Goal: Information Seeking & Learning: Find specific page/section

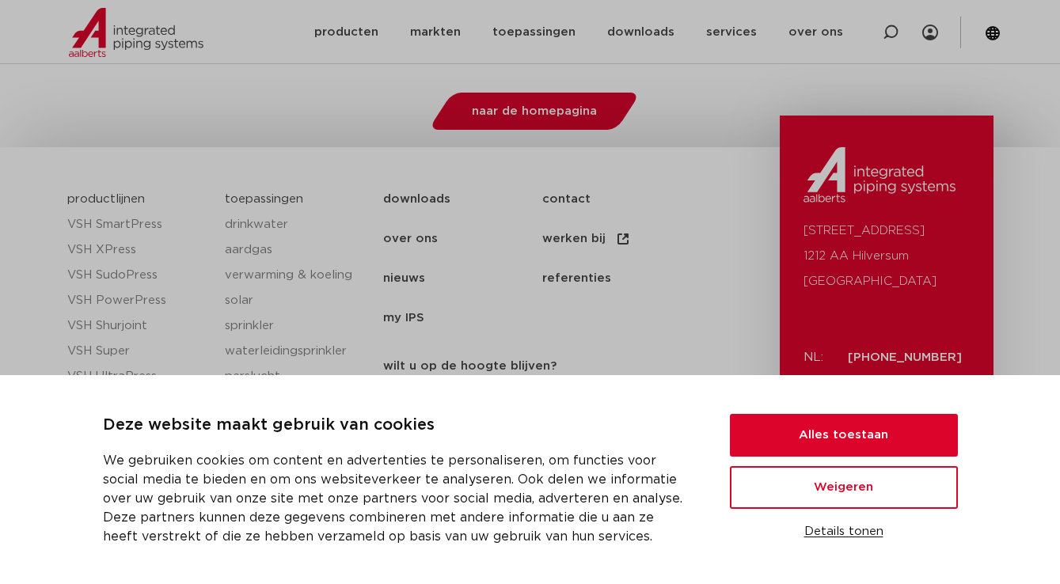
scroll to position [517, 0]
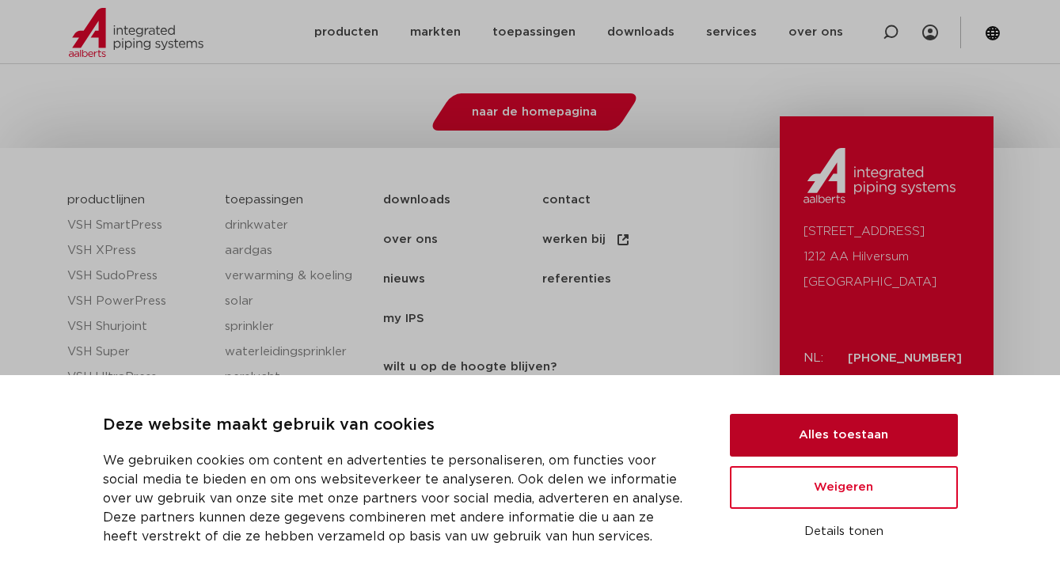
click at [833, 439] on button "Alles toestaan" at bounding box center [844, 435] width 228 height 43
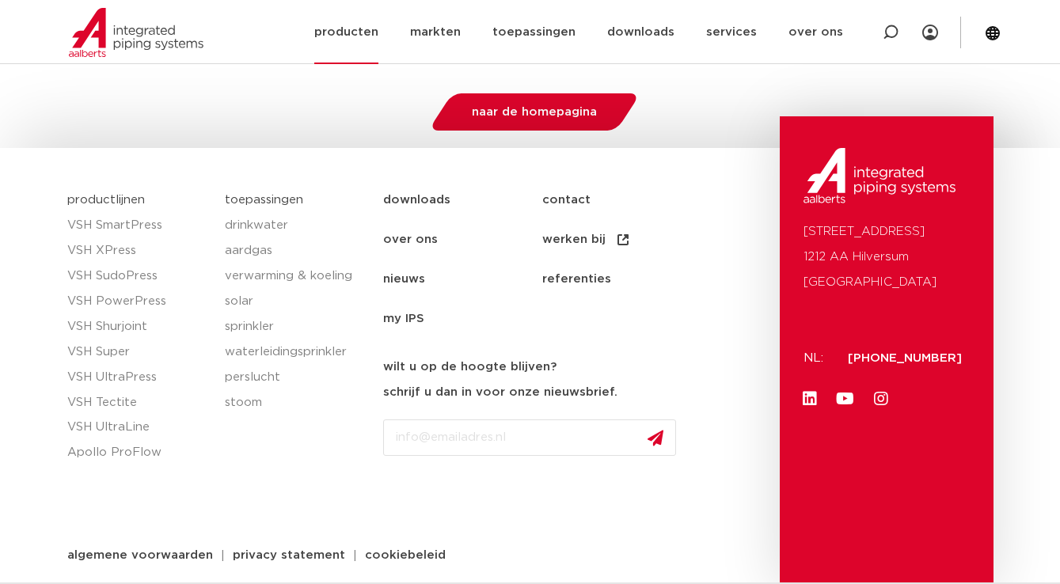
click at [356, 30] on link "producten" at bounding box center [346, 32] width 64 height 64
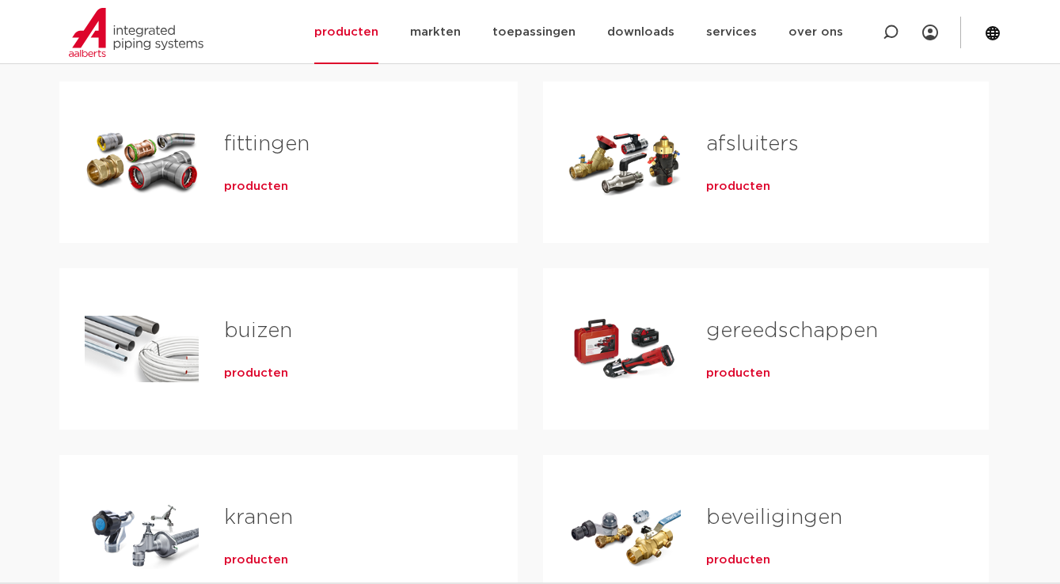
scroll to position [310, 0]
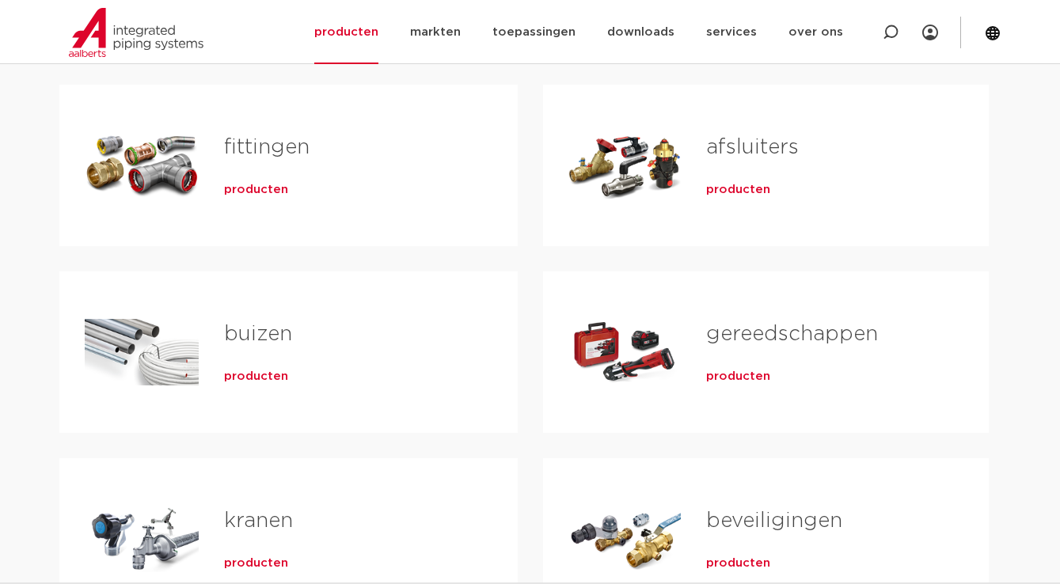
click at [271, 187] on span "producten" at bounding box center [256, 190] width 64 height 16
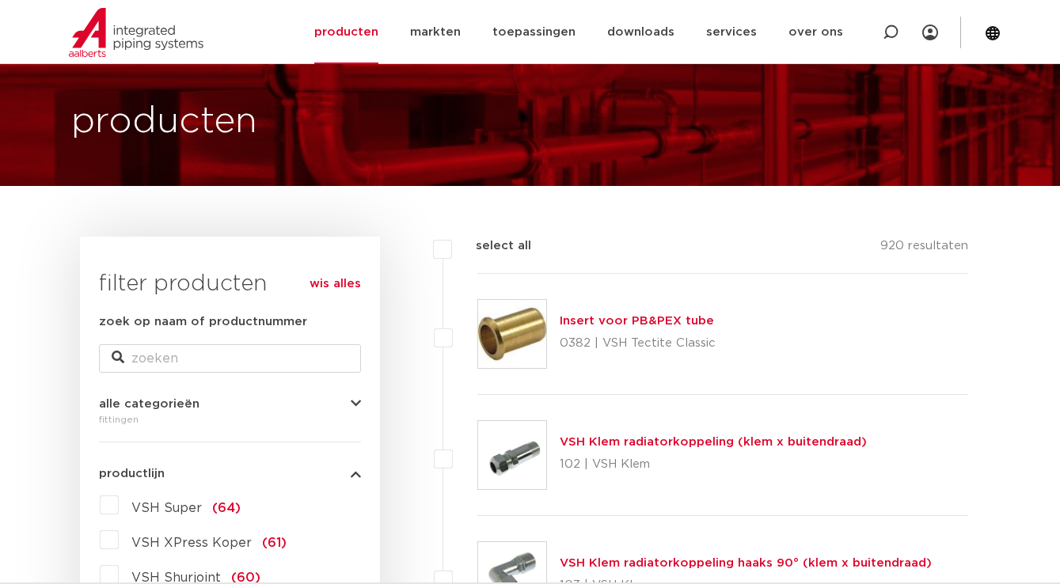
scroll to position [70, 0]
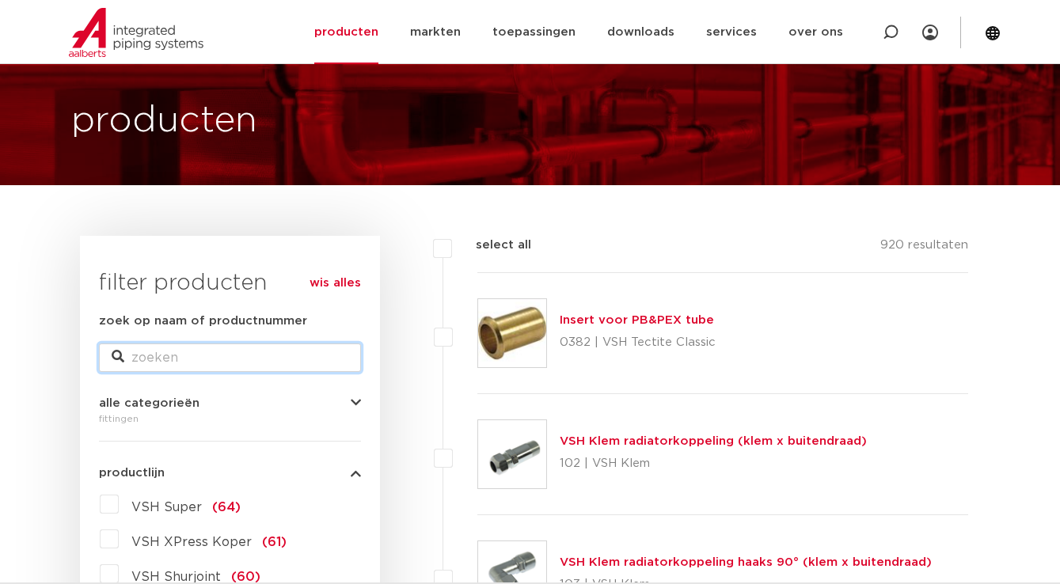
click at [154, 368] on input "zoek op naam of productnummer" at bounding box center [230, 358] width 262 height 29
type input "bocht"
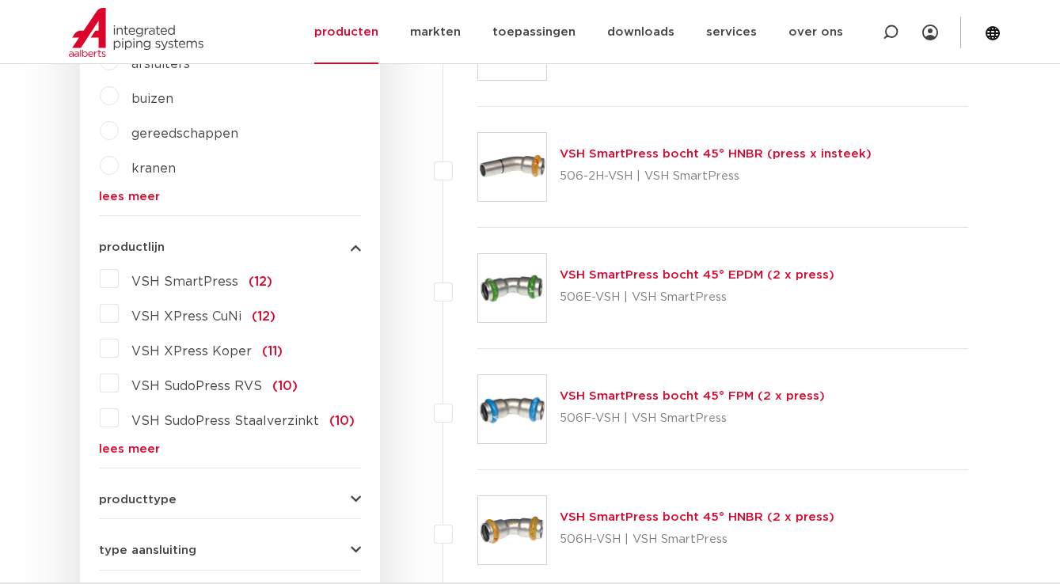
scroll to position [648, 0]
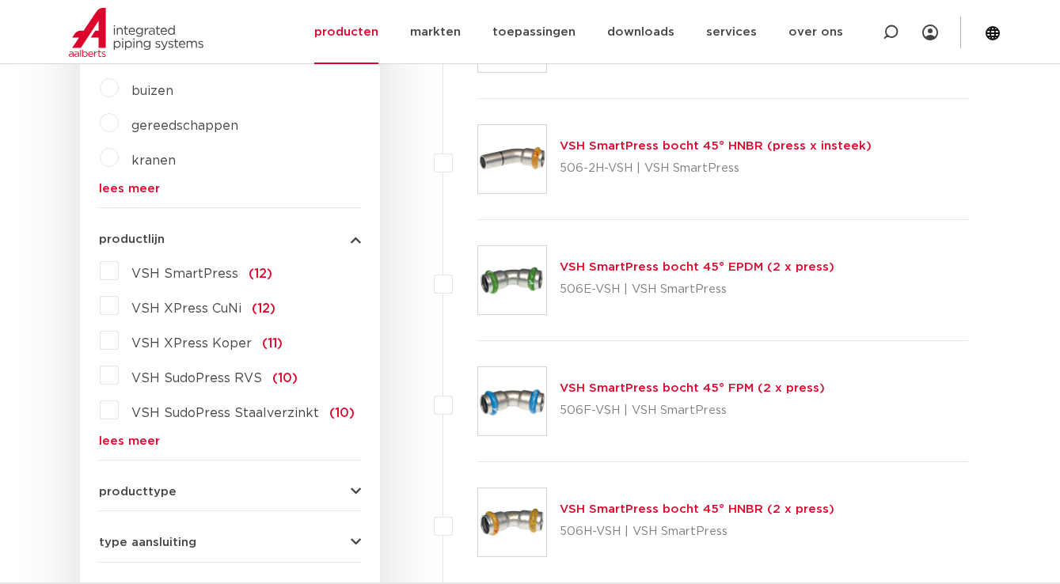
click at [207, 344] on span "VSH XPress Koper" at bounding box center [191, 343] width 120 height 13
click at [0, 0] on input "VSH XPress Koper (11)" at bounding box center [0, 0] width 0 height 0
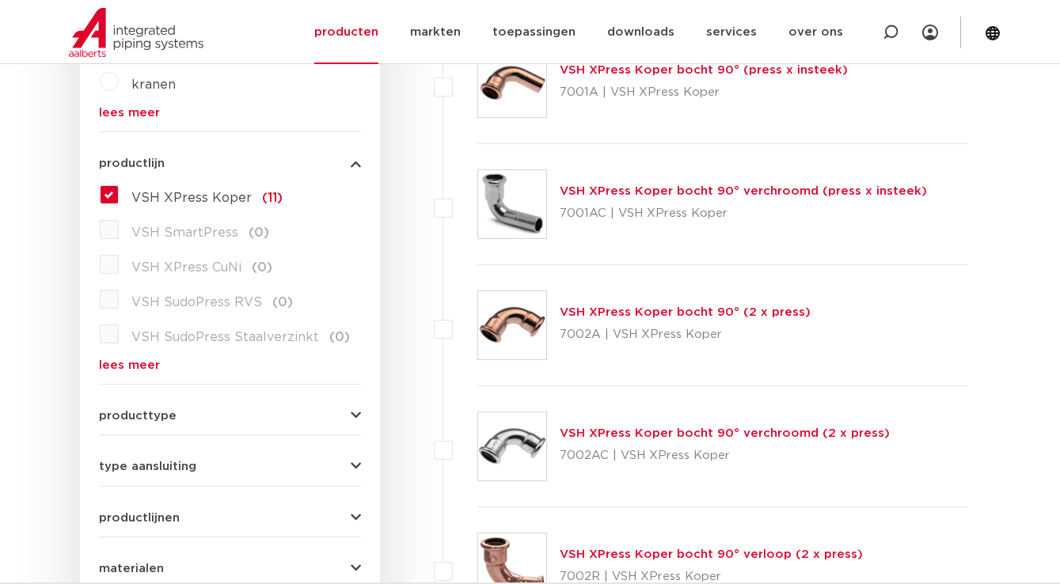
scroll to position [723, 0]
click at [375, 28] on link "producten" at bounding box center [346, 32] width 64 height 64
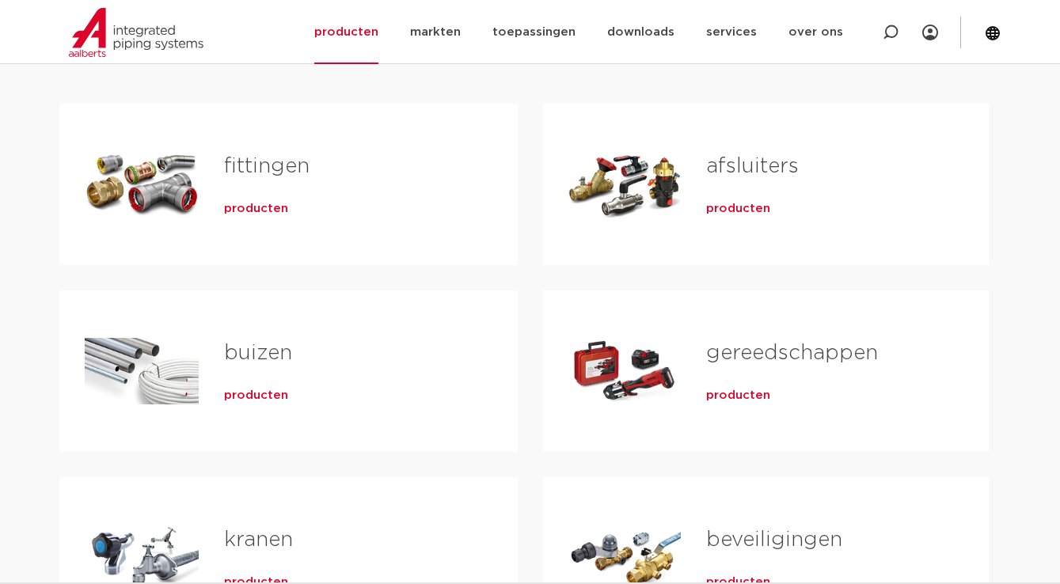
scroll to position [291, 0]
click at [259, 363] on link "buizen" at bounding box center [258, 354] width 68 height 21
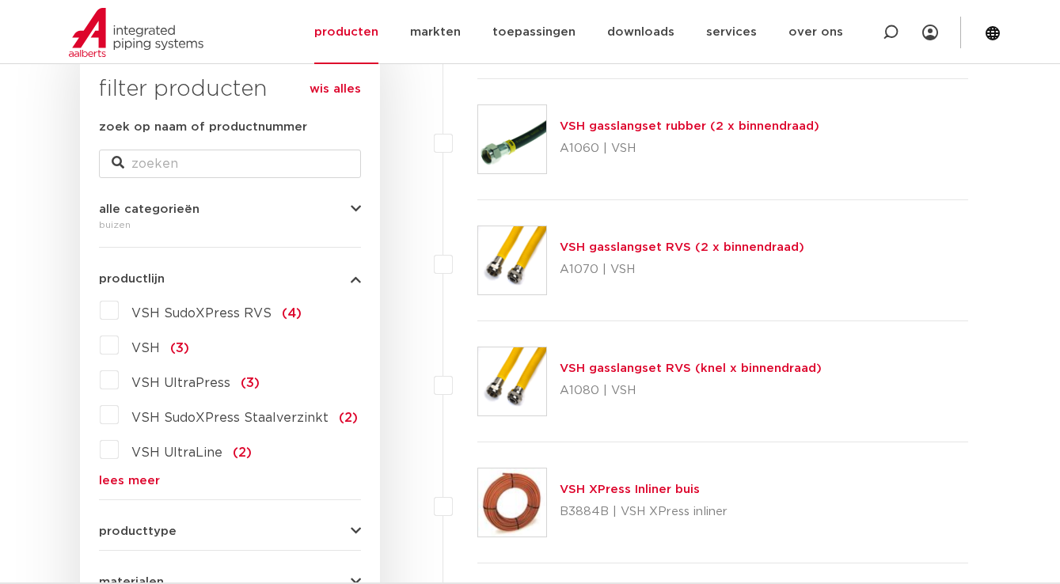
scroll to position [265, 0]
click at [254, 166] on input "zoek op naam of productnummer" at bounding box center [230, 163] width 262 height 29
type input "bocht"
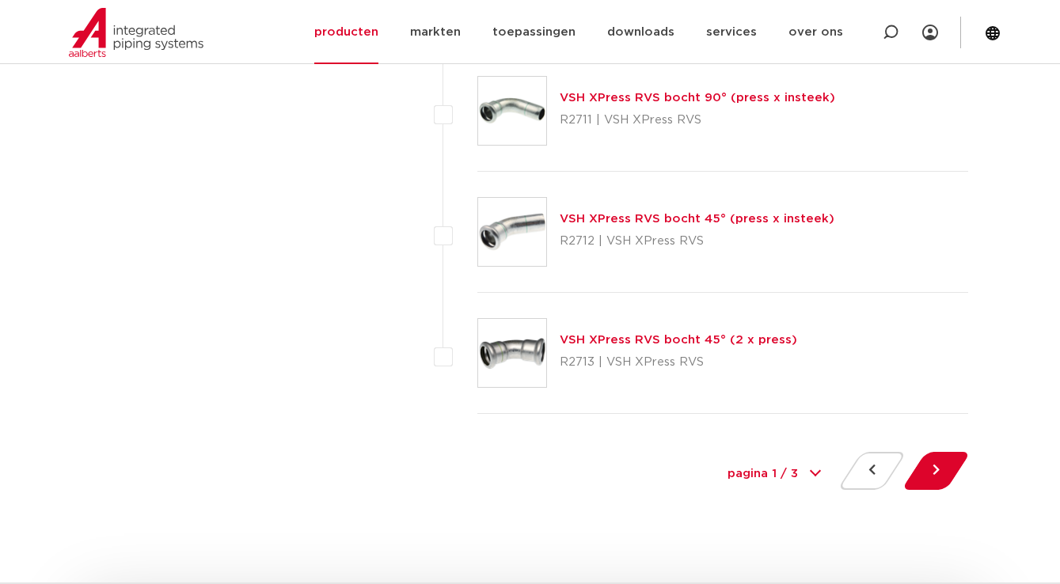
scroll to position [7399, 0]
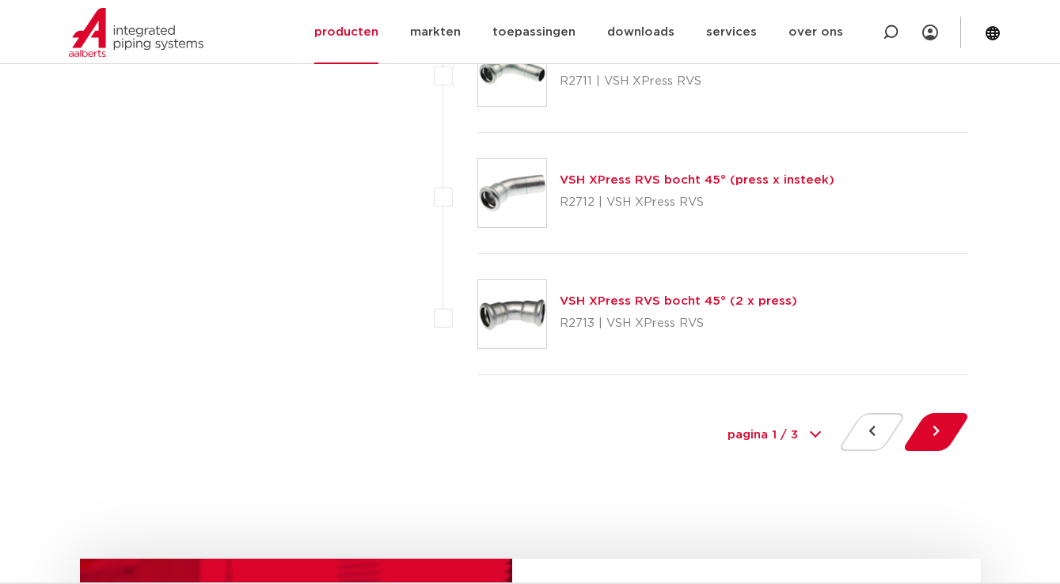
click at [815, 431] on div "pagina 1 / 3 1 2 3" at bounding box center [774, 436] width 119 height 36
click at [936, 430] on button at bounding box center [936, 432] width 45 height 38
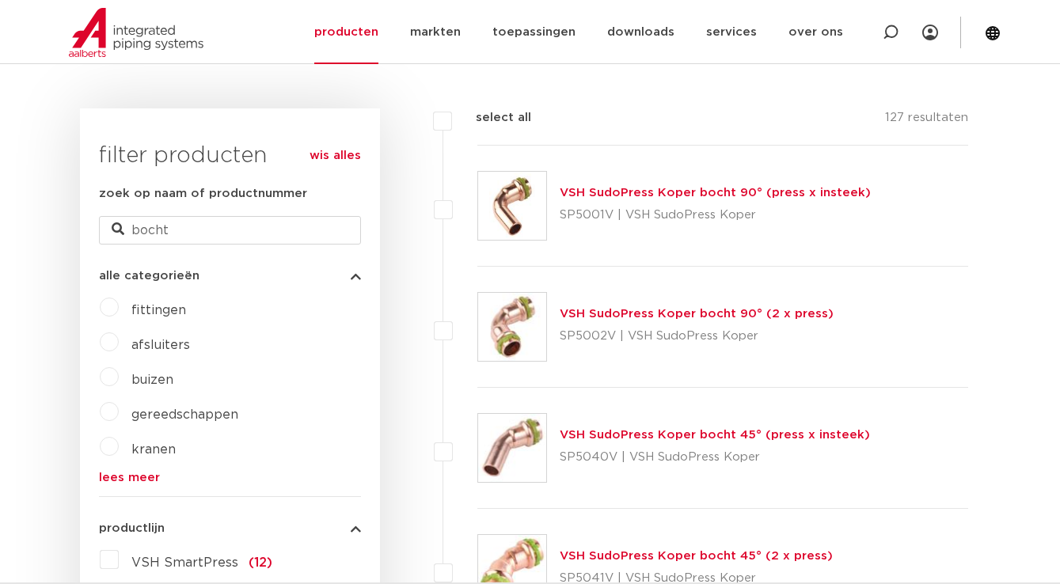
scroll to position [360, 0]
click at [701, 317] on link "VSH SudoPress Koper bocht 90° (2 x press)" at bounding box center [697, 313] width 274 height 12
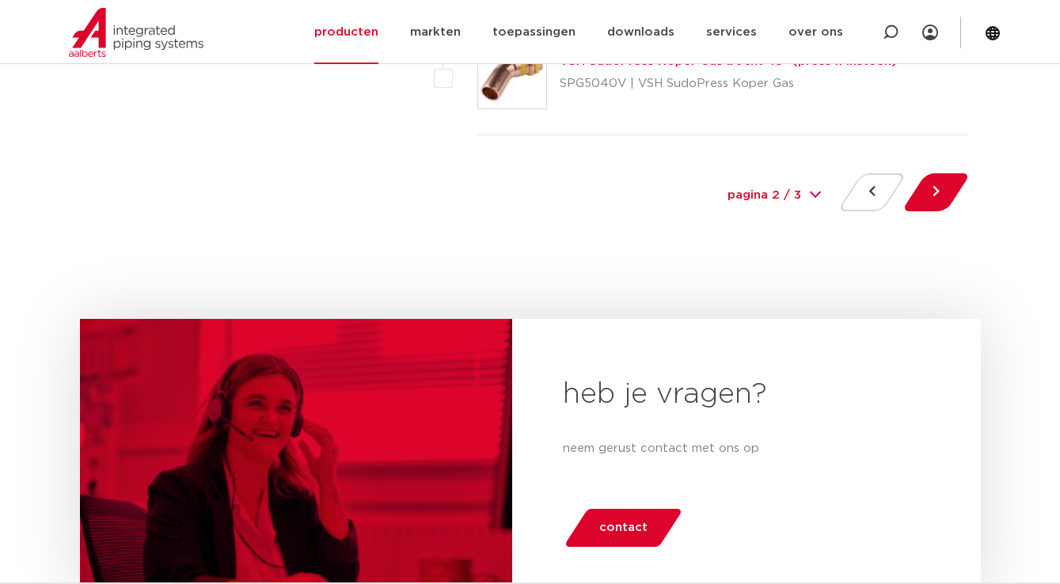
scroll to position [7631, 0]
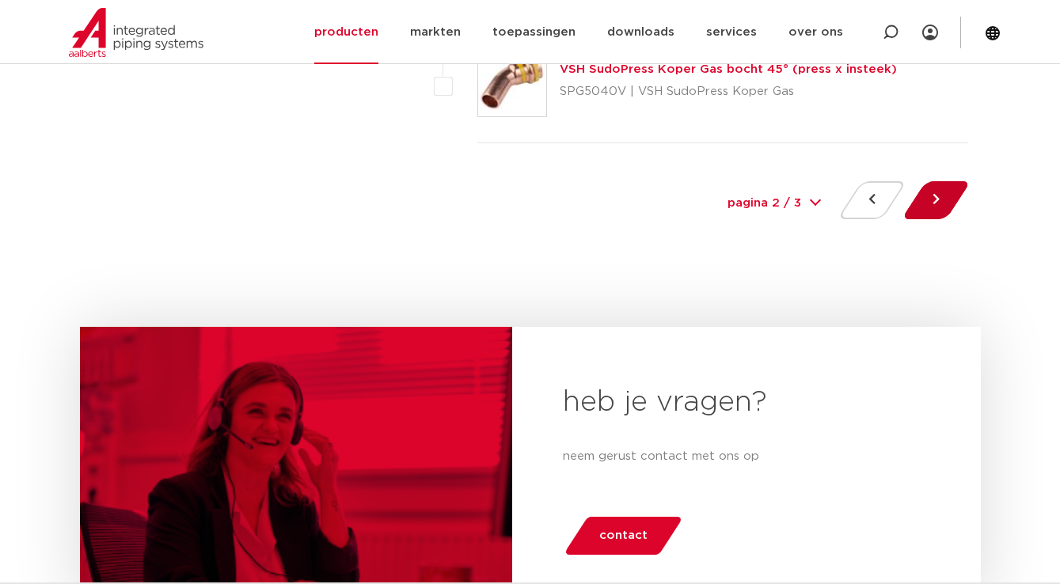
click at [919, 207] on button at bounding box center [936, 200] width 45 height 38
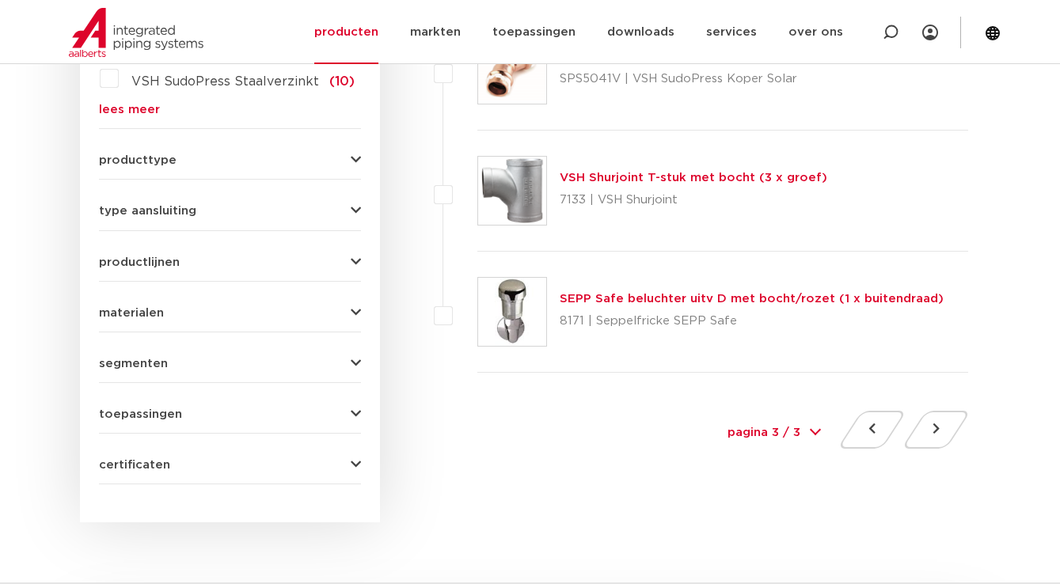
scroll to position [972, 0]
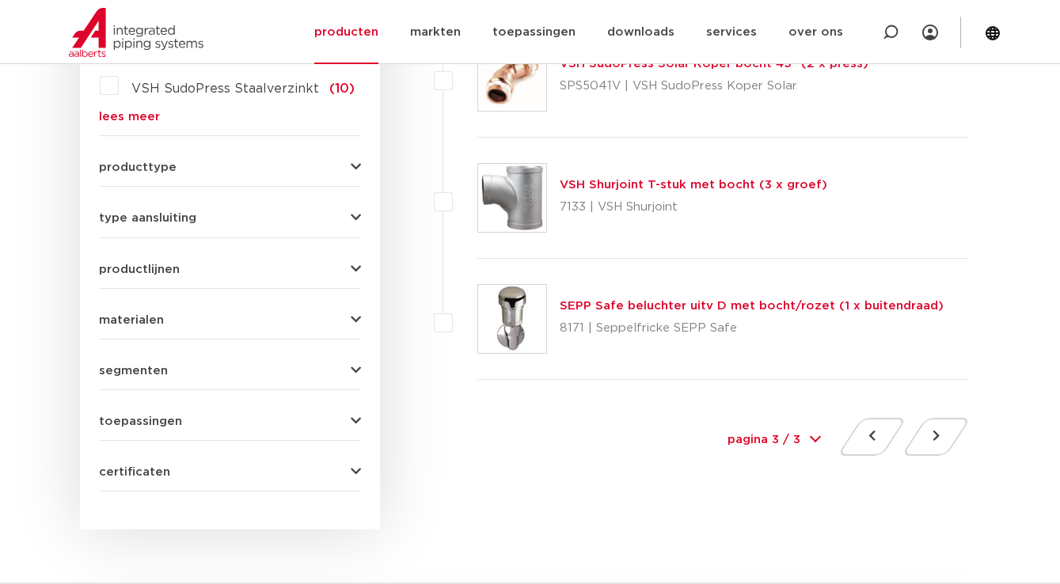
click at [349, 310] on div "materialen roestvaststaal (39) koper (33) staal (26) koper nikkel (12) brons (7…" at bounding box center [230, 314] width 262 height 25
click at [353, 332] on form "zoek op naam of productnummer bocht alle categorieën fittingen afsluiters buize…" at bounding box center [230, 31] width 262 height 921
click at [352, 317] on icon "button" at bounding box center [356, 320] width 10 height 12
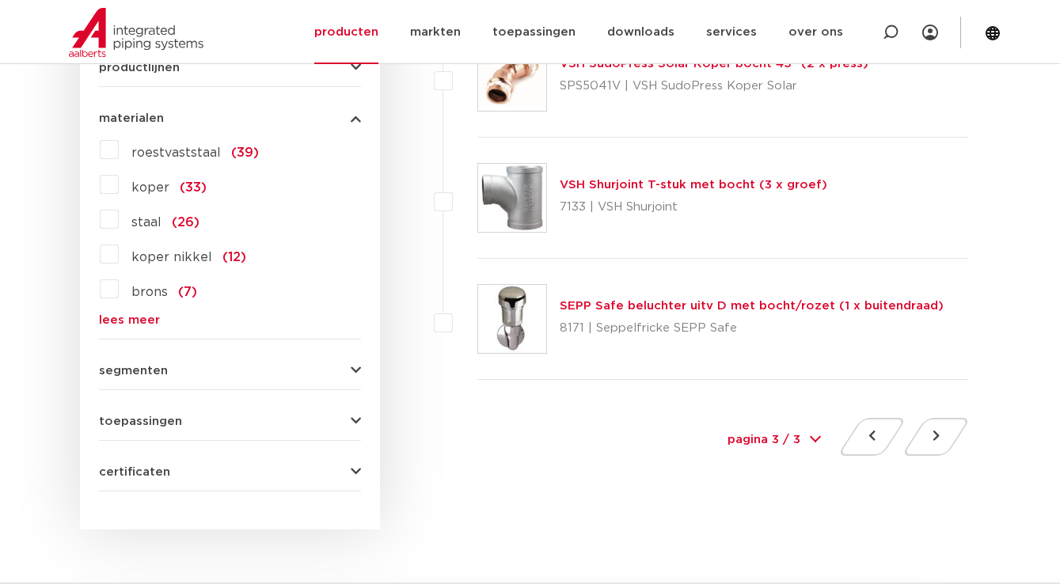
click at [158, 192] on span "koper" at bounding box center [150, 187] width 38 height 13
click at [0, 0] on input "koper (33)" at bounding box center [0, 0] width 0 height 0
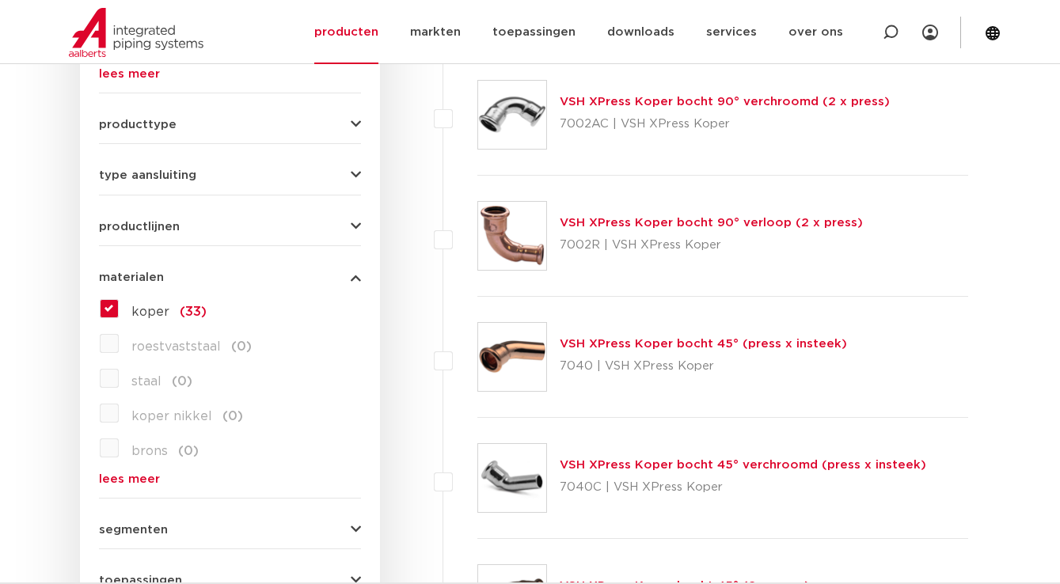
scroll to position [813, 0]
click at [349, 177] on button "type aansluiting" at bounding box center [230, 176] width 262 height 12
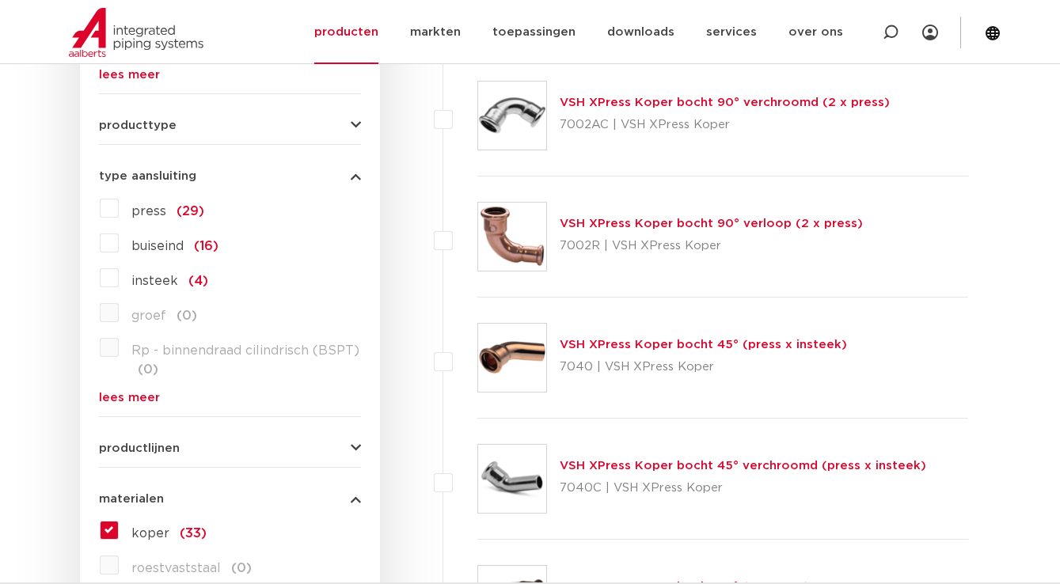
click at [167, 245] on span "buiseind" at bounding box center [157, 246] width 52 height 13
click at [0, 0] on input "buiseind (16)" at bounding box center [0, 0] width 0 height 0
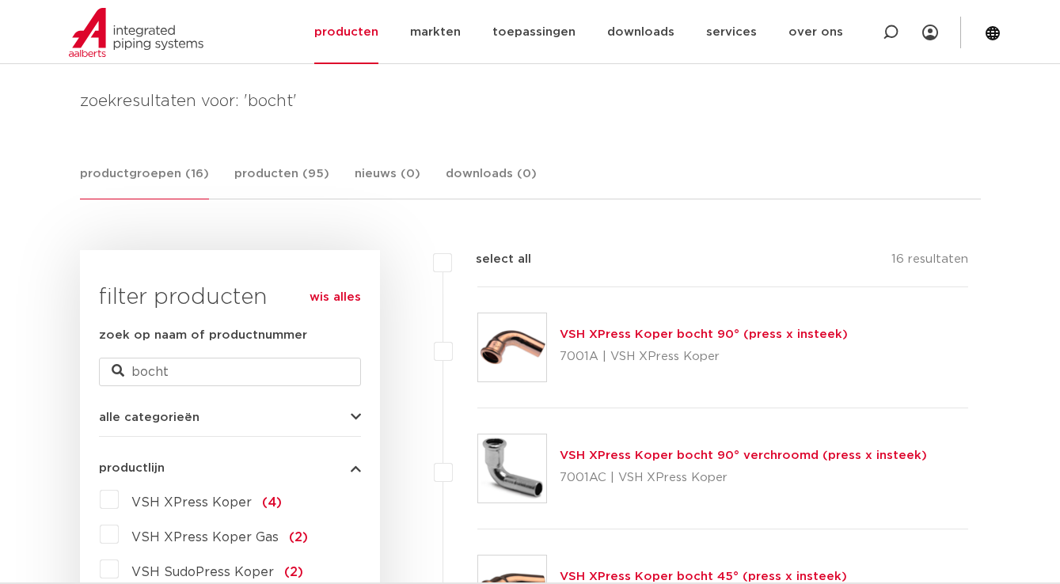
scroll to position [212, 0]
